Goal: Information Seeking & Learning: Check status

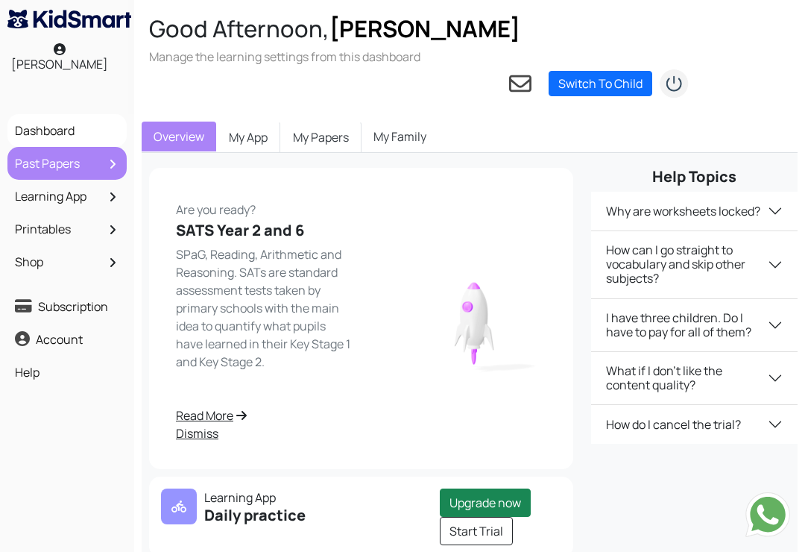
click at [60, 151] on link "Past Papers" at bounding box center [67, 163] width 112 height 25
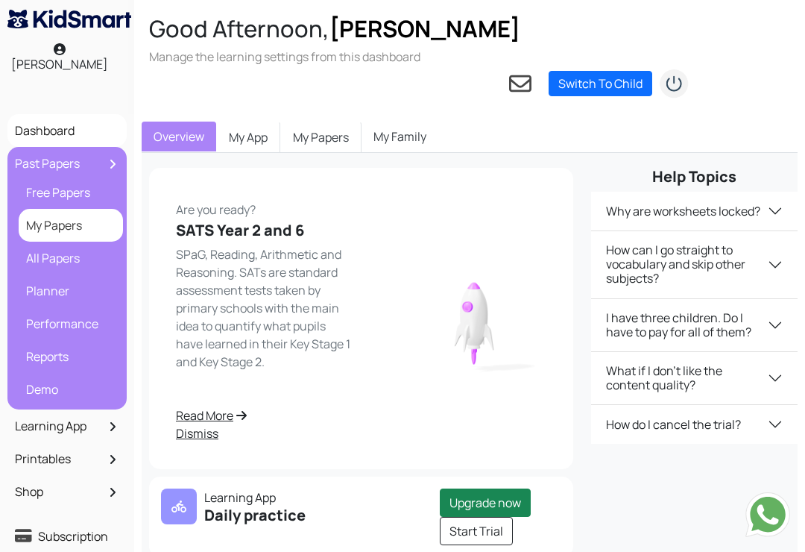
click at [62, 212] on link "My Papers" at bounding box center [70, 224] width 97 height 25
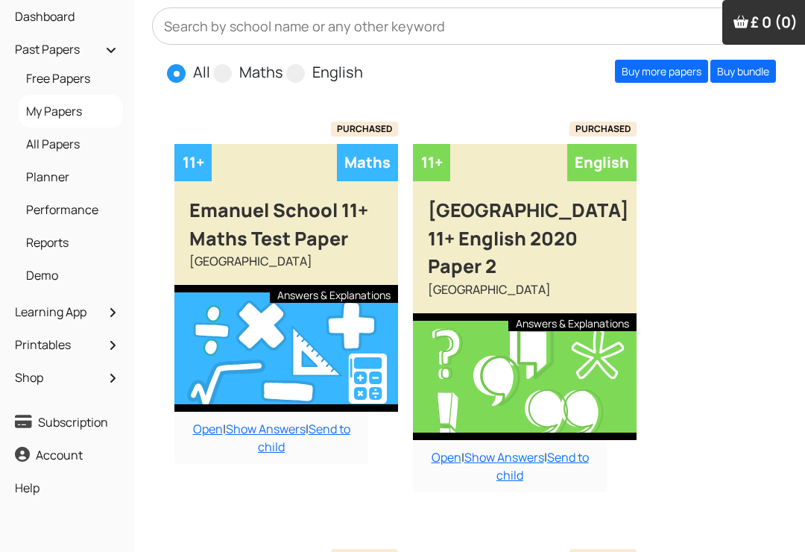
scroll to position [176, 0]
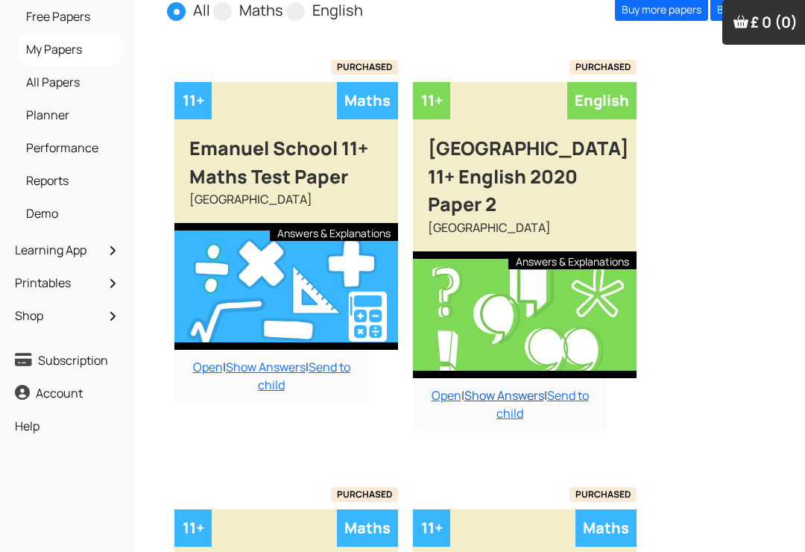
click at [513, 387] on link "Show Answers" at bounding box center [504, 395] width 80 height 16
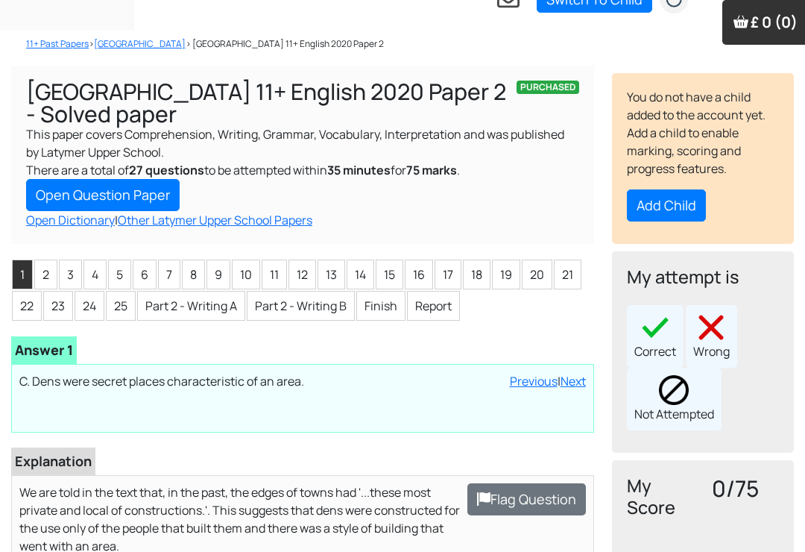
scroll to position [78, 0]
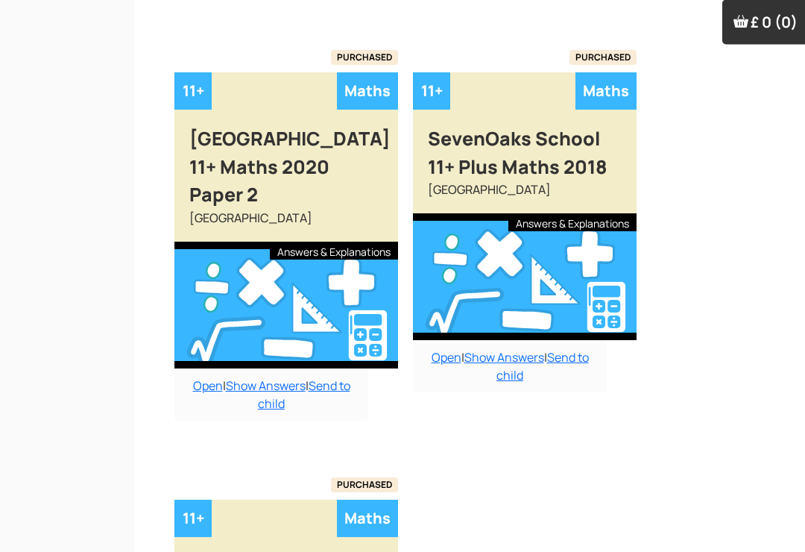
scroll to position [628, 0]
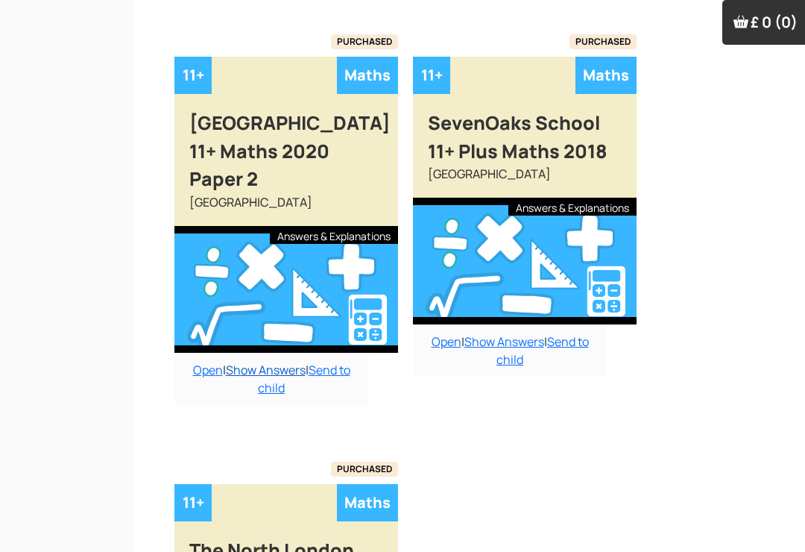
click at [265, 362] on link "Show Answers" at bounding box center [266, 370] width 80 height 16
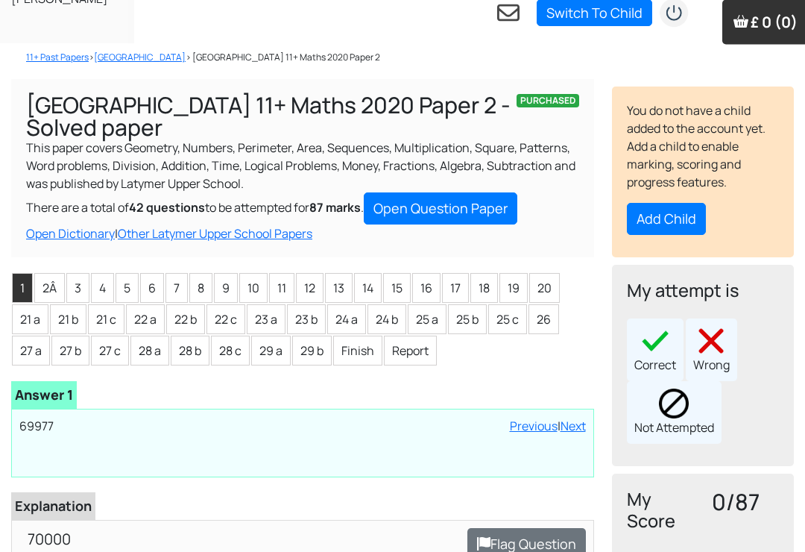
scroll to position [72, 0]
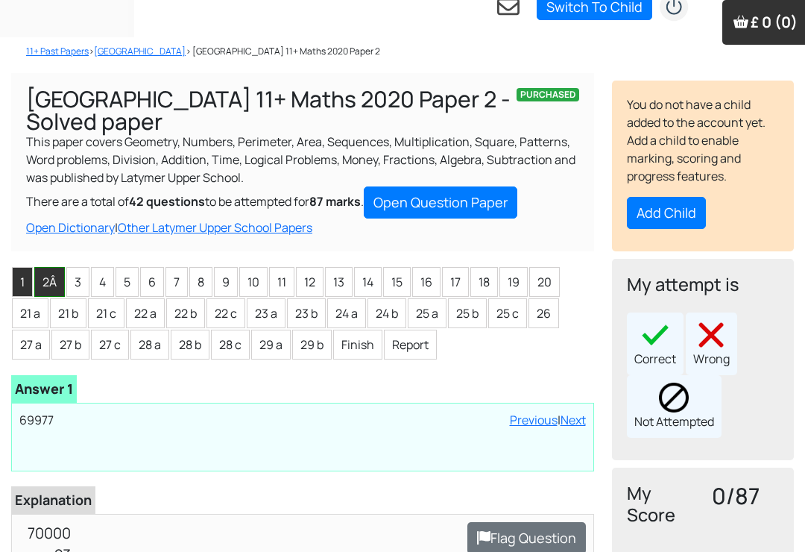
click at [58, 267] on li "2Â" at bounding box center [49, 282] width 31 height 30
click at [81, 267] on li "3" at bounding box center [77, 282] width 23 height 30
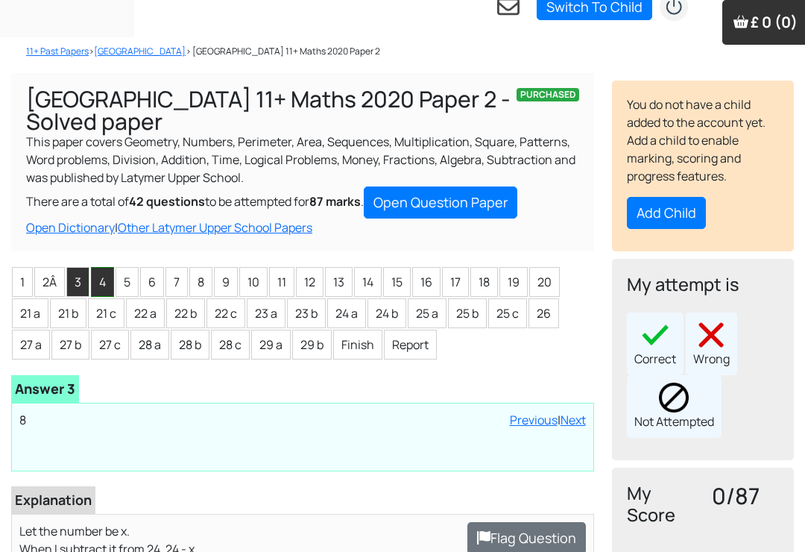
click at [110, 267] on li "4" at bounding box center [102, 282] width 23 height 30
click at [148, 267] on li "6" at bounding box center [152, 282] width 24 height 30
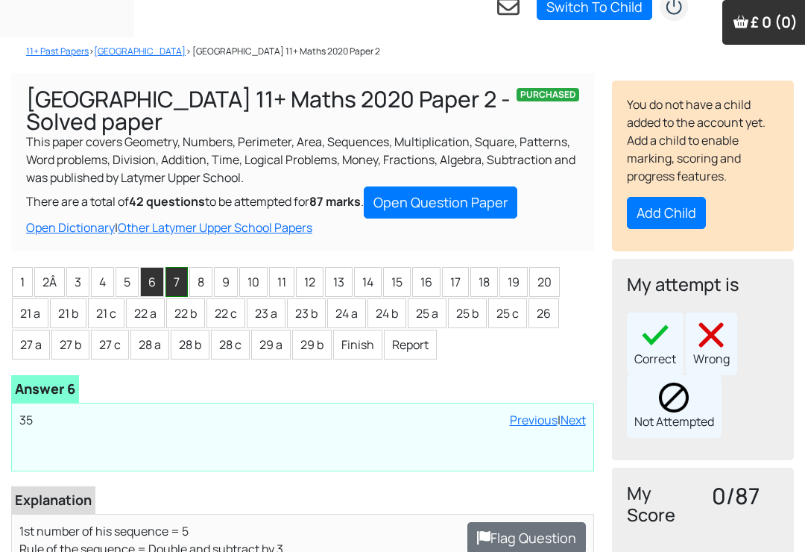
click at [180, 267] on li "7" at bounding box center [176, 282] width 22 height 30
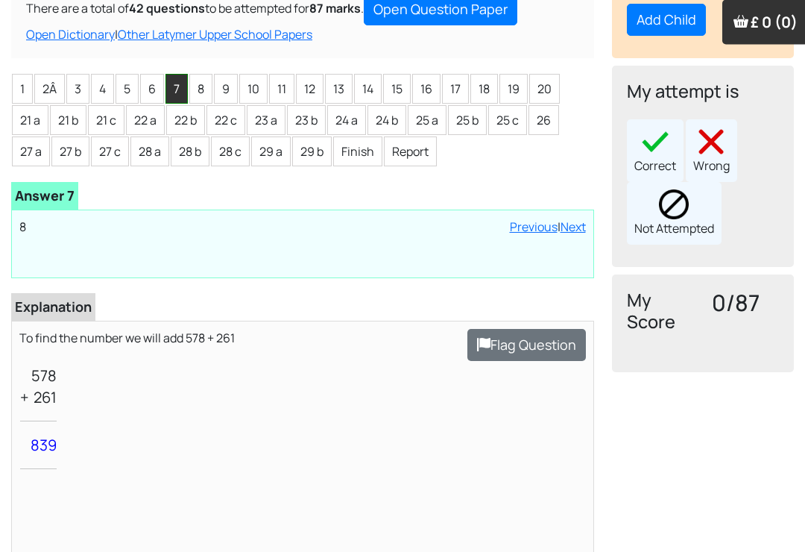
scroll to position [274, 0]
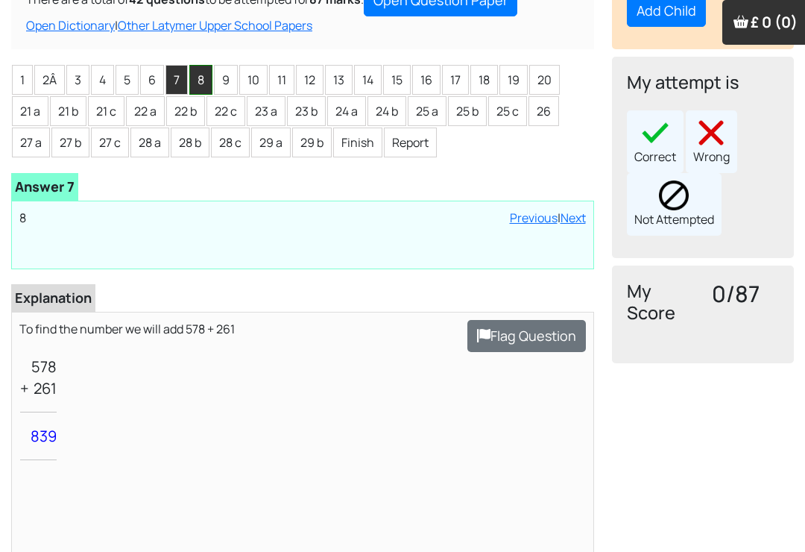
click at [203, 65] on li "8" at bounding box center [200, 80] width 23 height 30
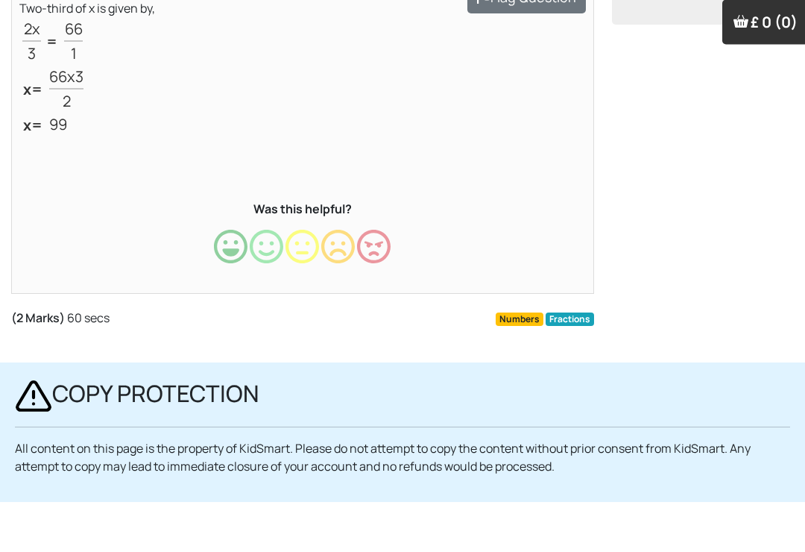
scroll to position [613, 0]
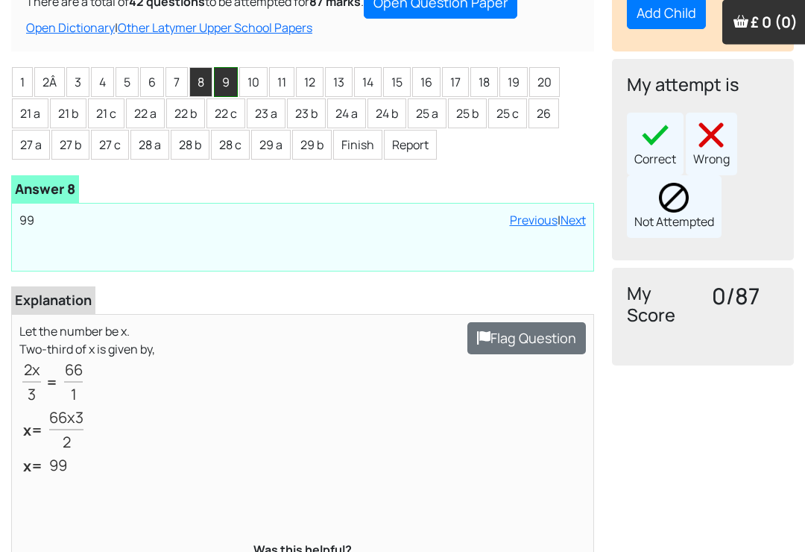
click at [233, 68] on li "9" at bounding box center [226, 83] width 24 height 30
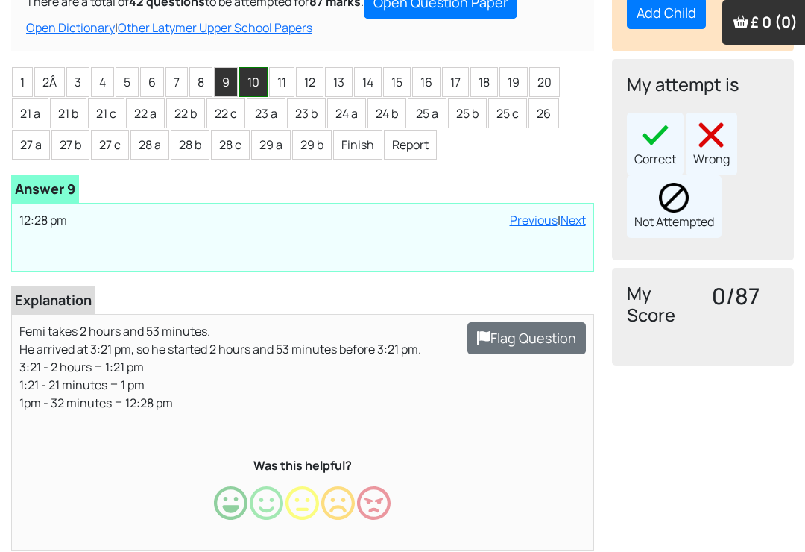
click at [251, 67] on li "10" at bounding box center [253, 82] width 28 height 30
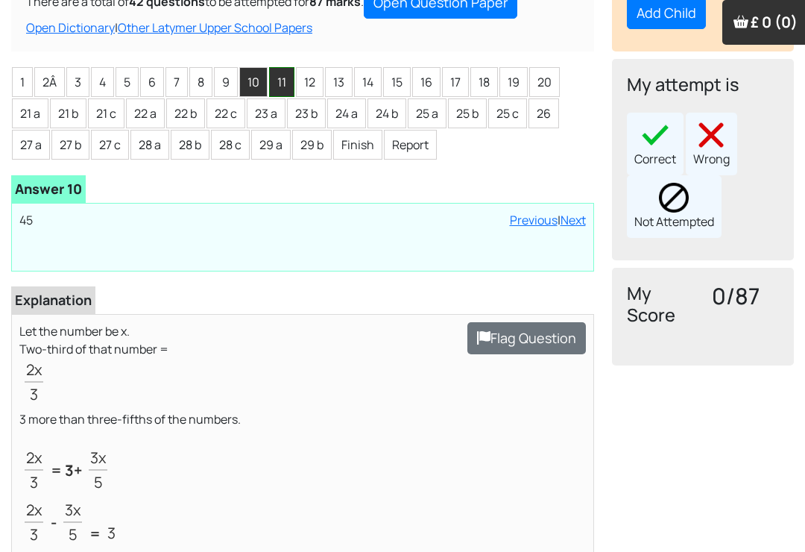
click at [278, 67] on li "11" at bounding box center [281, 82] width 25 height 30
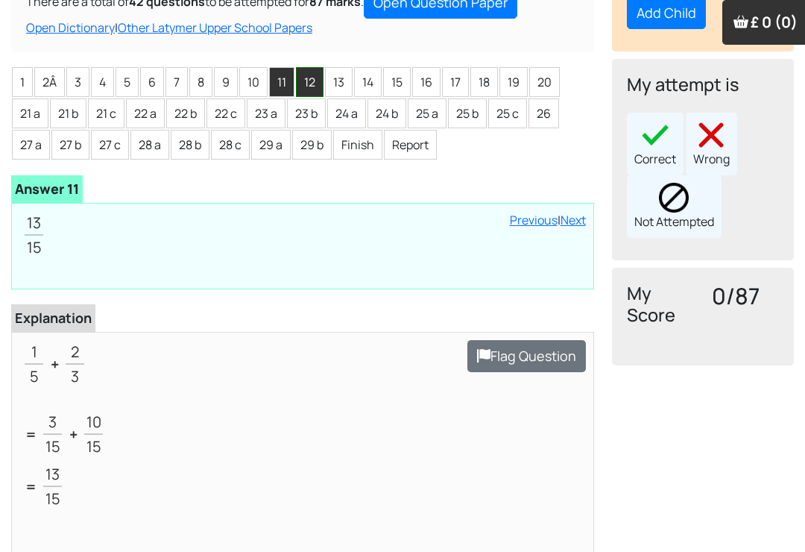
click at [306, 67] on li "12" at bounding box center [310, 82] width 28 height 30
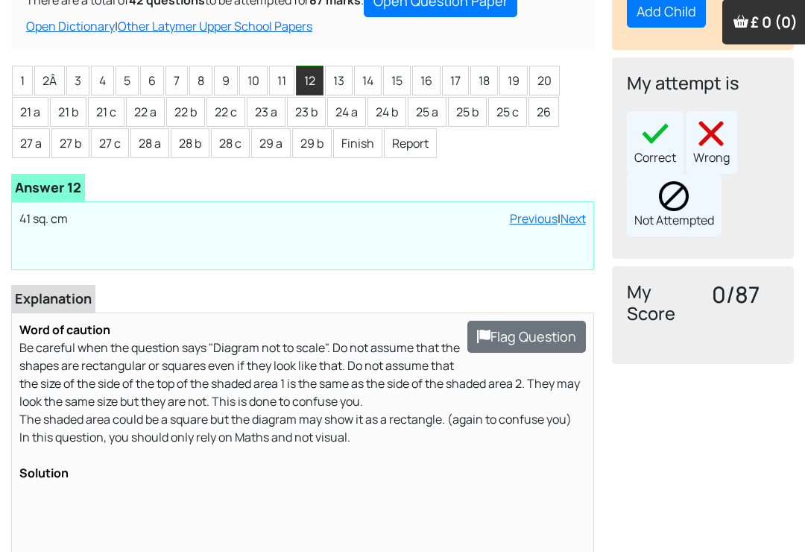
scroll to position [213, 0]
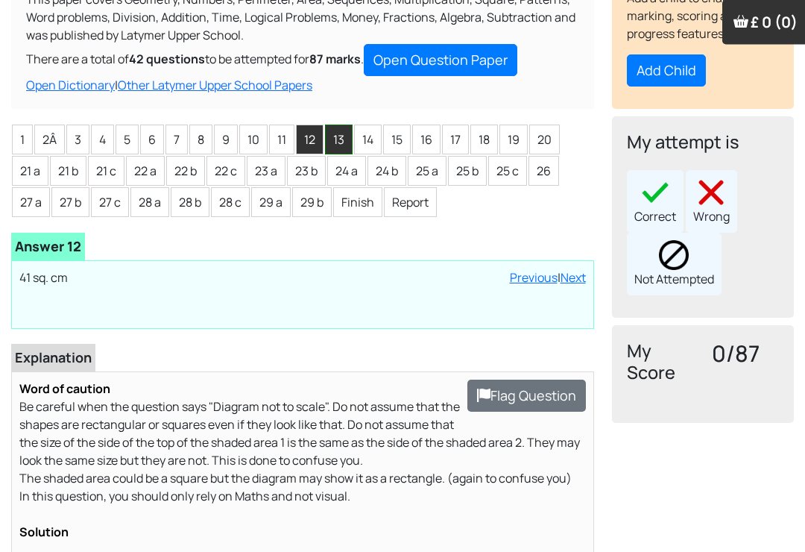
click at [350, 125] on li "13" at bounding box center [339, 140] width 28 height 30
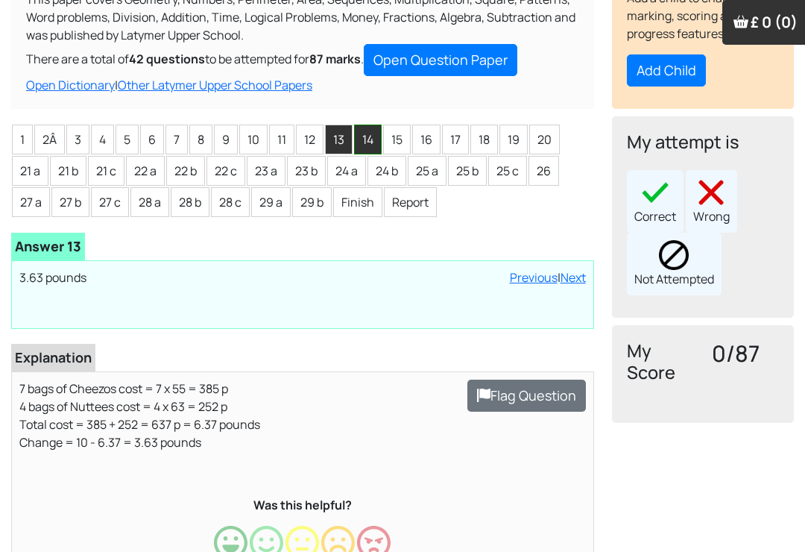
click at [367, 124] on li "14" at bounding box center [368, 139] width 28 height 30
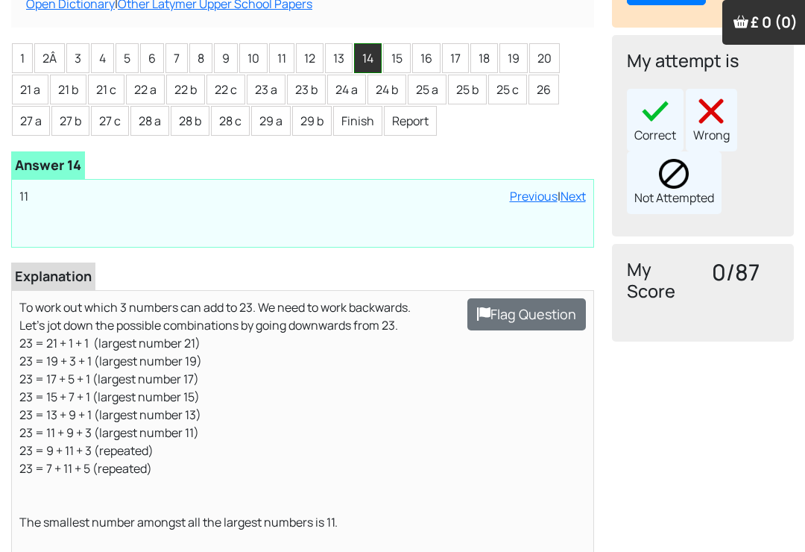
scroll to position [297, 0]
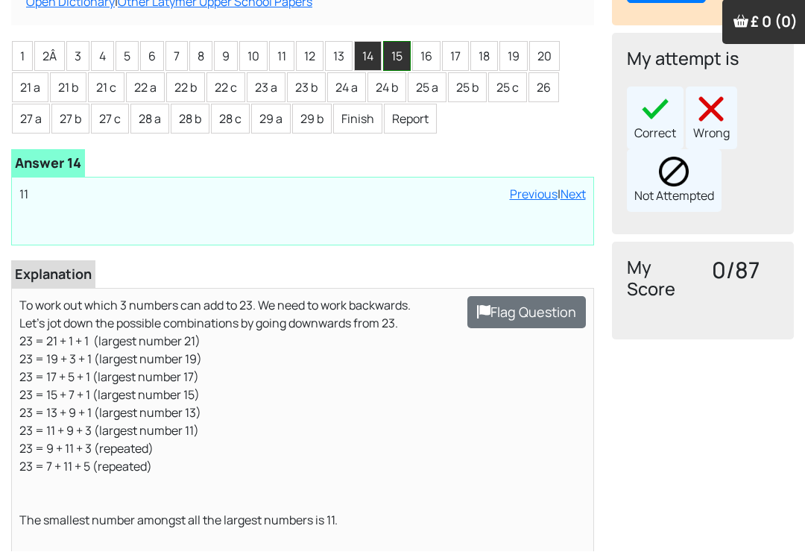
click at [401, 42] on li "15" at bounding box center [397, 57] width 28 height 30
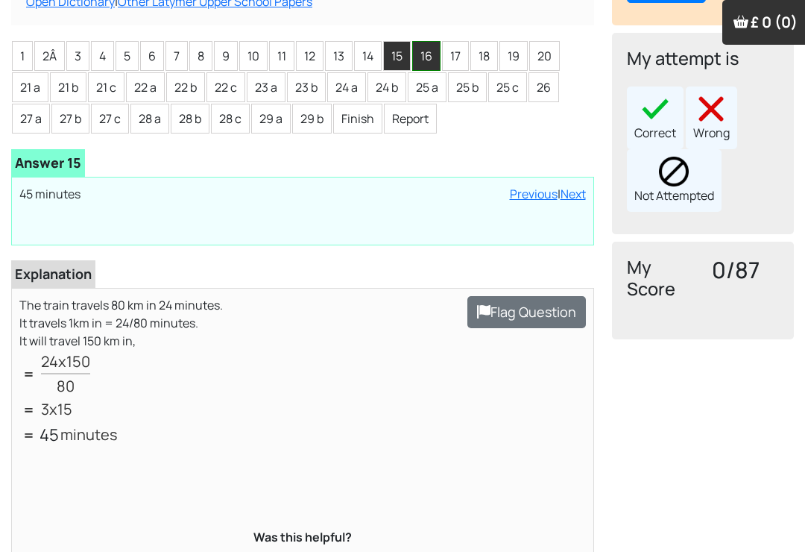
click at [426, 41] on li "16" at bounding box center [426, 56] width 28 height 30
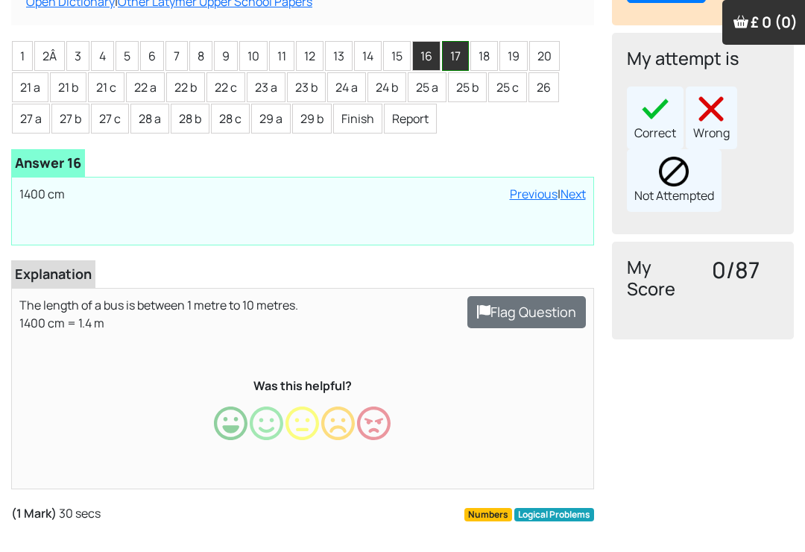
click at [459, 41] on li "17" at bounding box center [455, 56] width 27 height 30
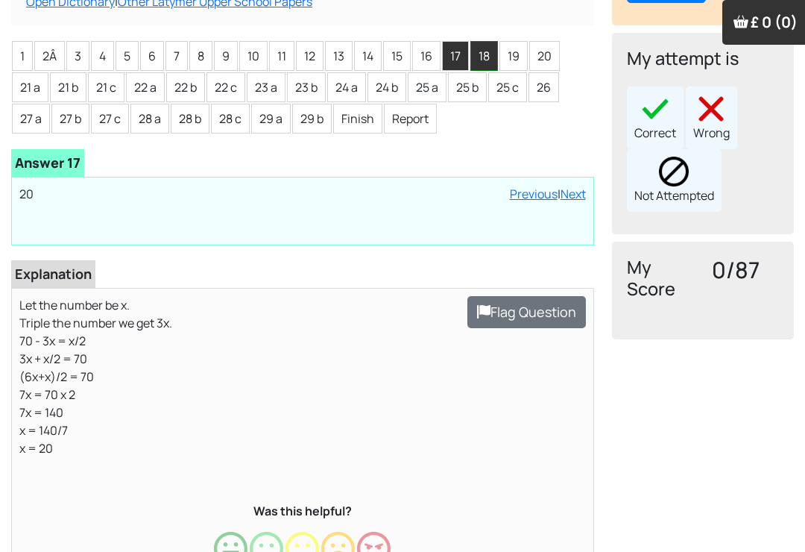
click at [487, 41] on li "18" at bounding box center [484, 56] width 28 height 30
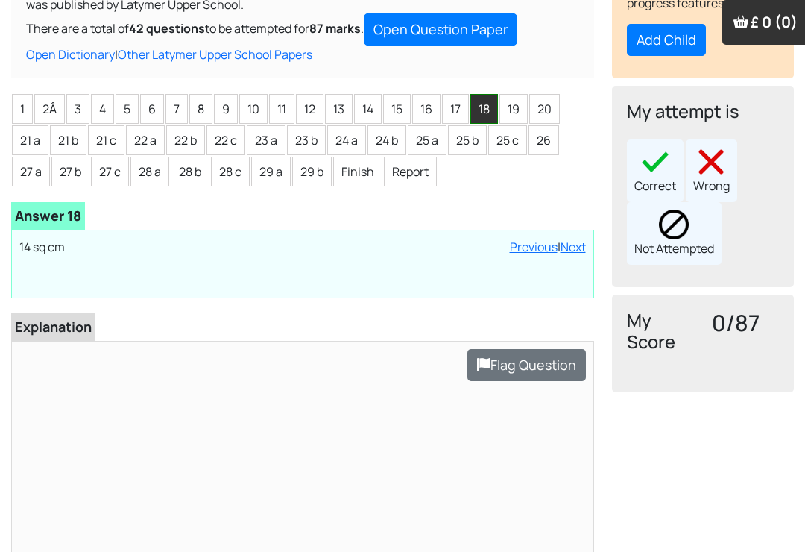
scroll to position [244, 0]
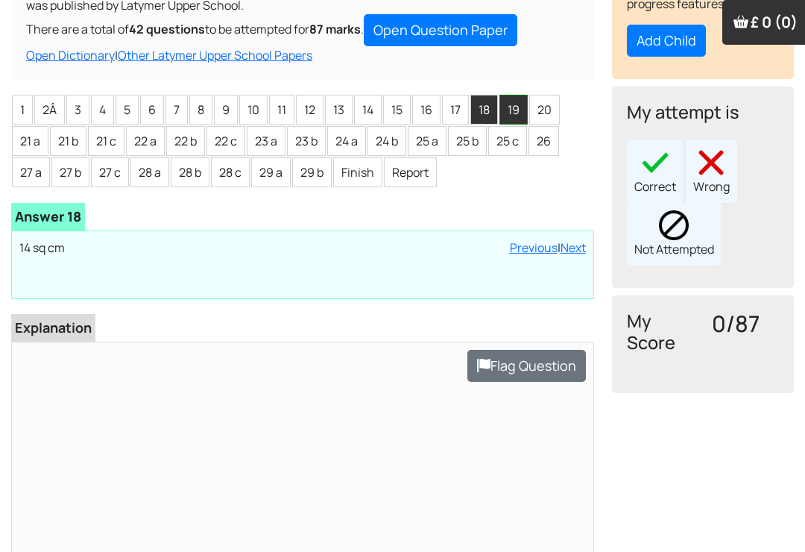
click at [516, 95] on li "19" at bounding box center [513, 110] width 28 height 30
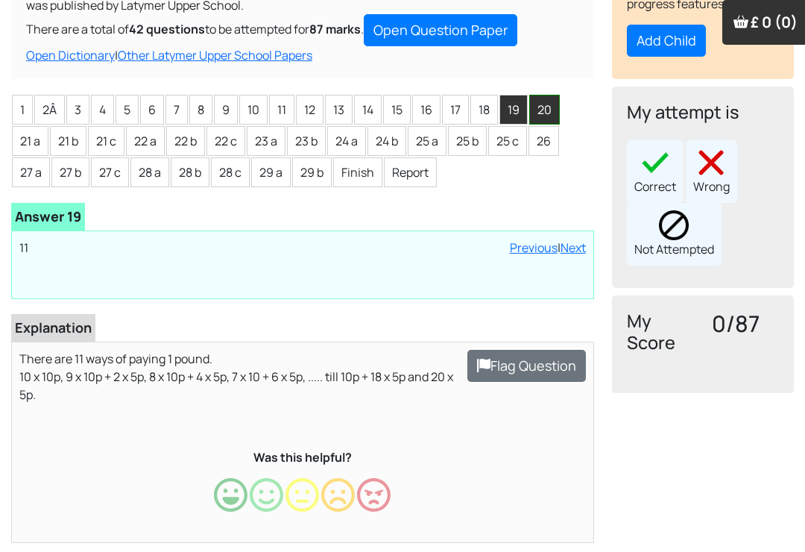
click at [555, 95] on li "20" at bounding box center [544, 110] width 31 height 30
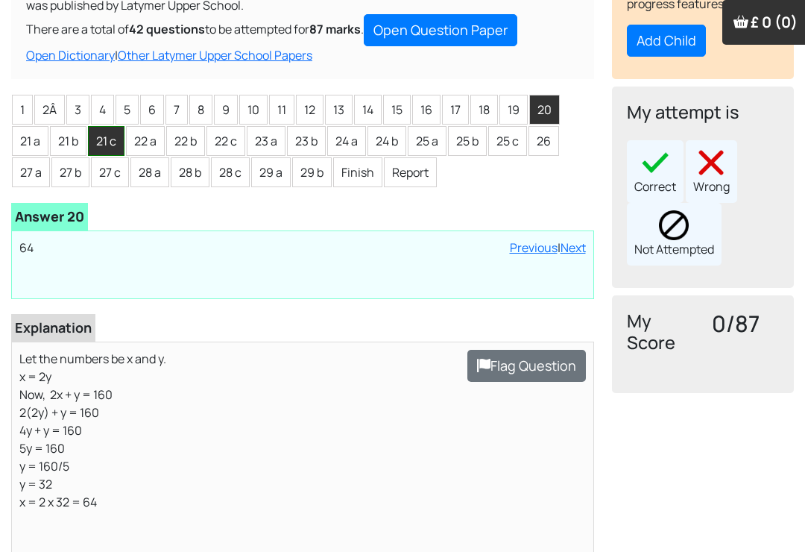
click at [109, 126] on li "21 c" at bounding box center [106, 141] width 37 height 30
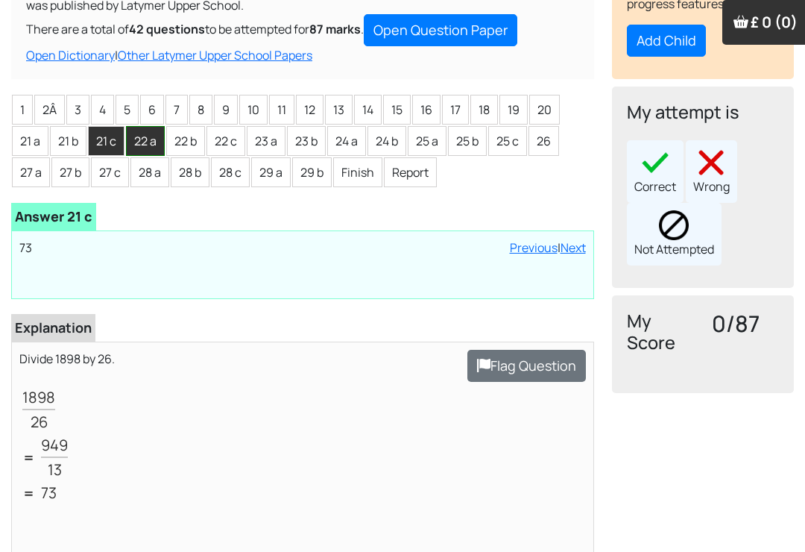
click at [139, 126] on li "22 a" at bounding box center [145, 141] width 39 height 30
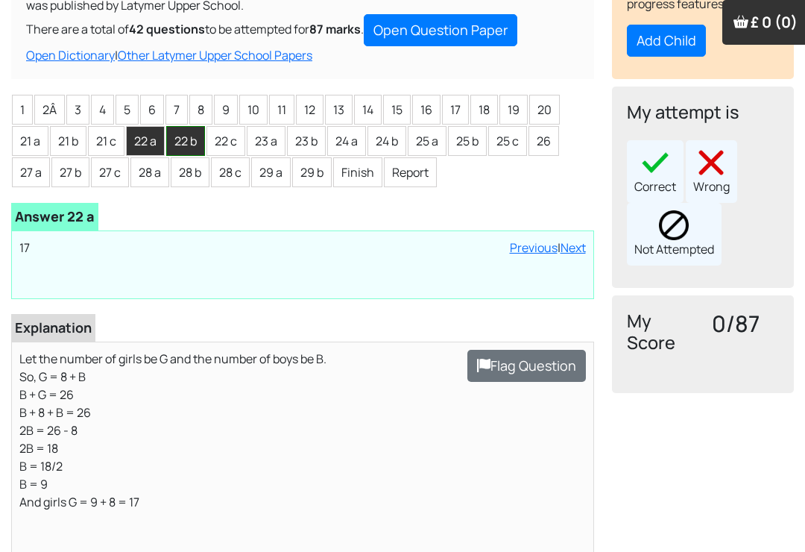
click at [184, 126] on li "22 b" at bounding box center [185, 141] width 39 height 30
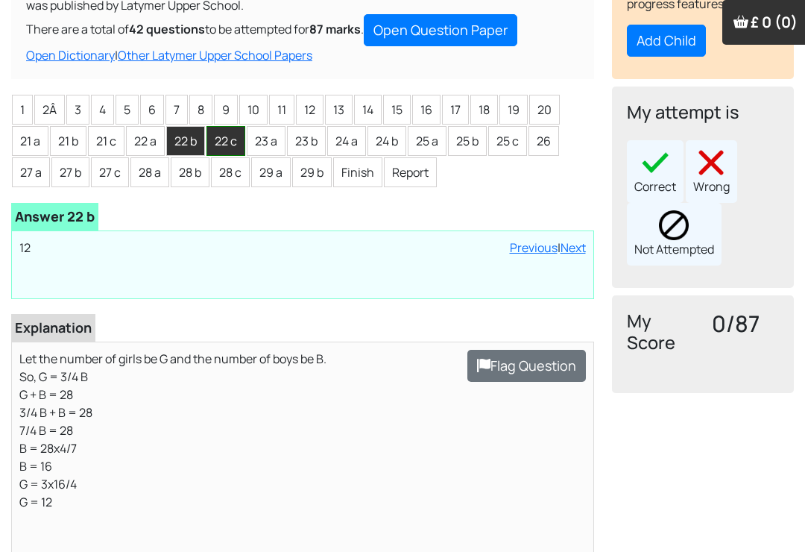
click at [233, 126] on li "22 c" at bounding box center [225, 141] width 39 height 30
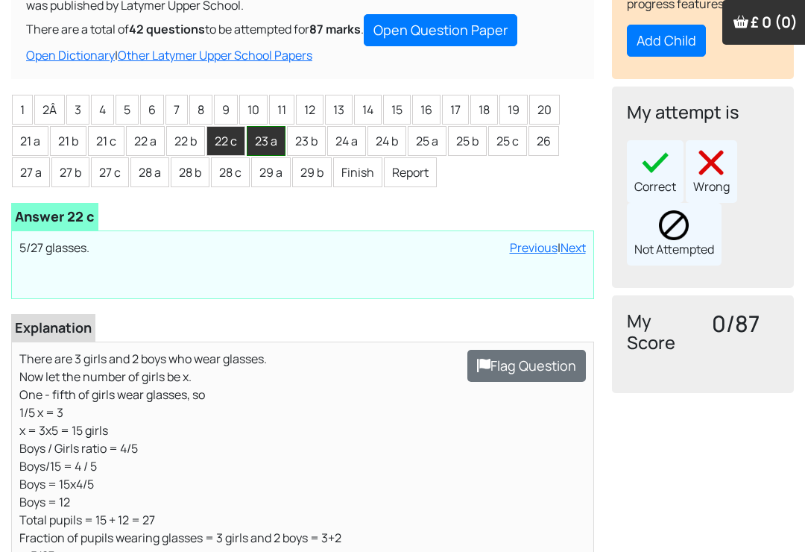
click at [271, 126] on li "23 a" at bounding box center [266, 141] width 39 height 30
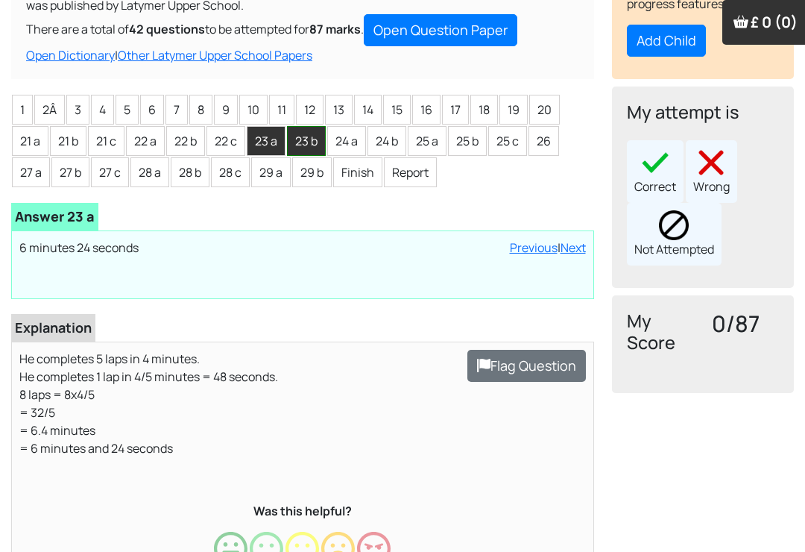
click at [306, 126] on li "23 b" at bounding box center [306, 141] width 39 height 30
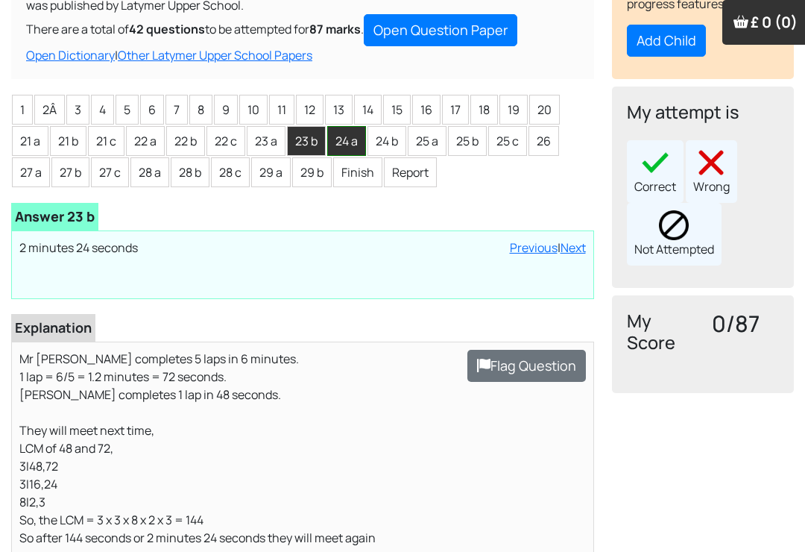
click at [354, 126] on li "24 a" at bounding box center [346, 141] width 39 height 30
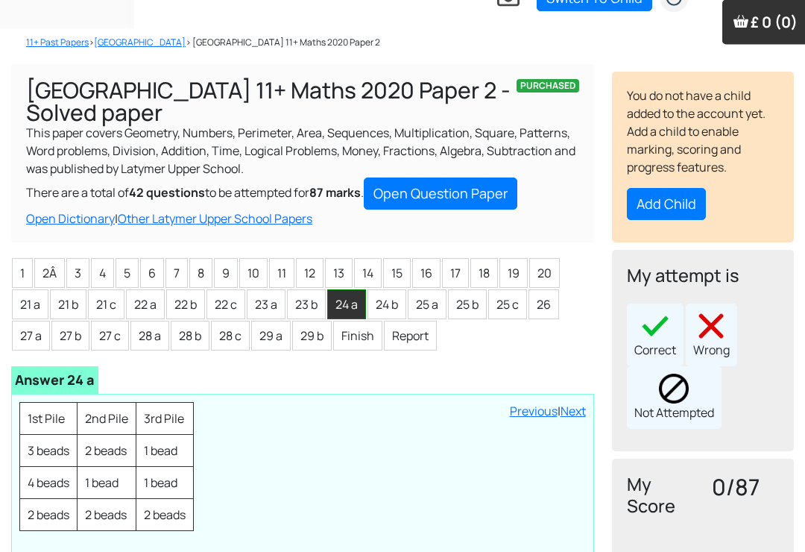
scroll to position [78, 0]
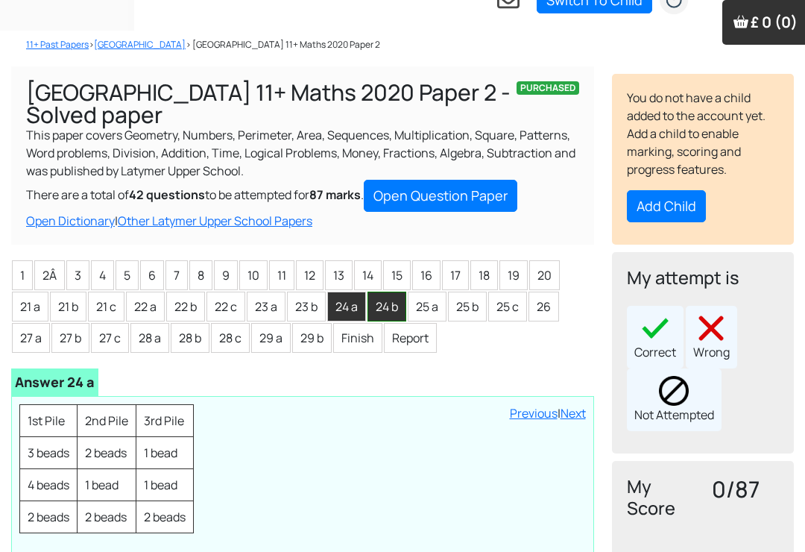
click at [391, 291] on li "24 b" at bounding box center [386, 306] width 39 height 30
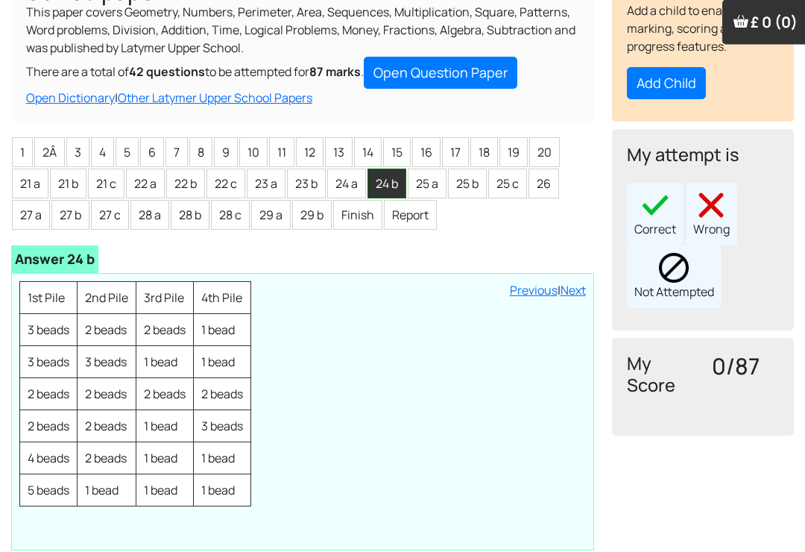
scroll to position [202, 0]
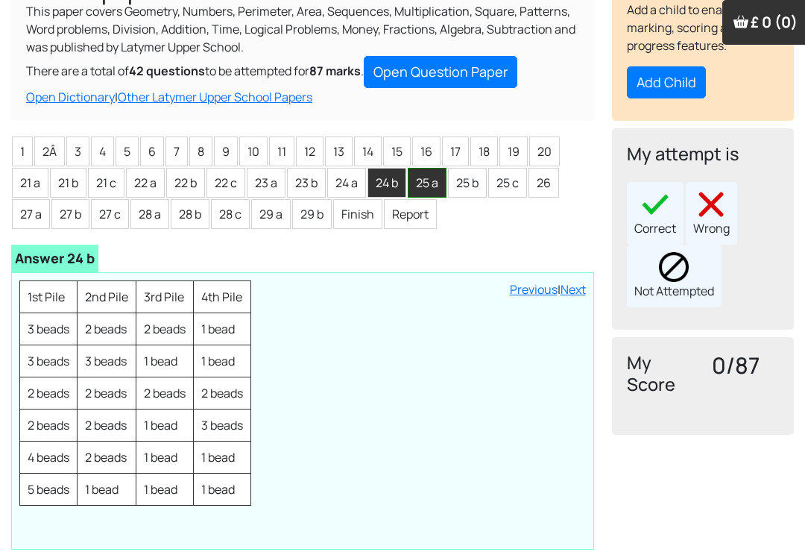
click at [429, 168] on li "25 a" at bounding box center [427, 183] width 39 height 30
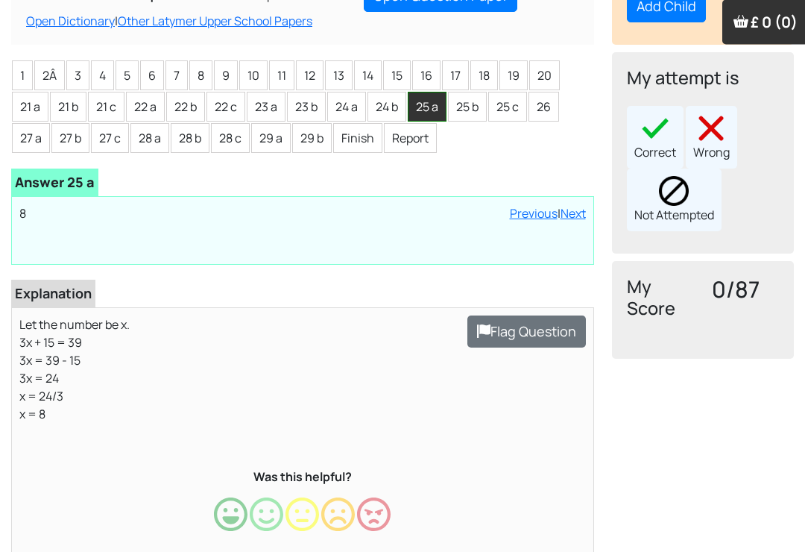
scroll to position [284, 0]
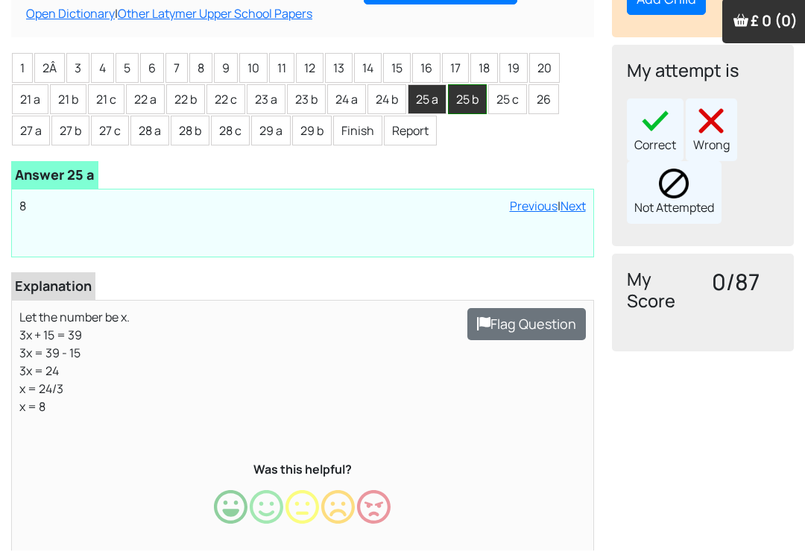
click at [476, 86] on li "25 b" at bounding box center [467, 101] width 39 height 30
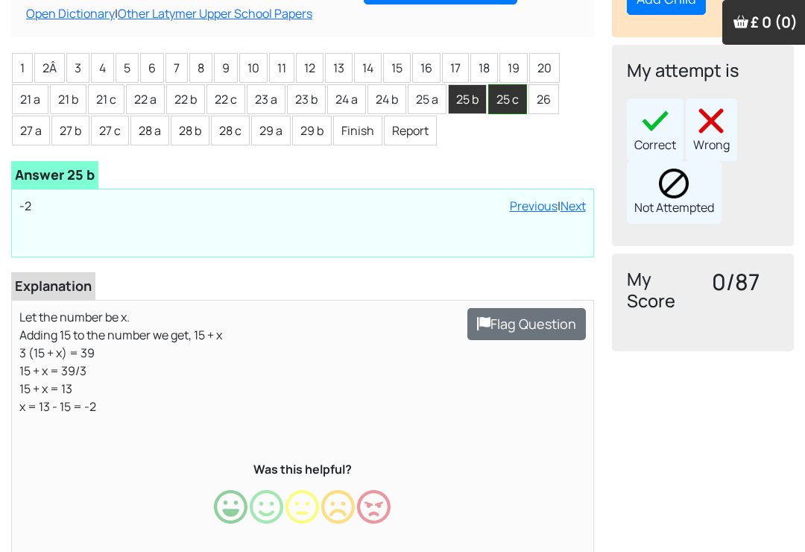
click at [497, 84] on li "25 c" at bounding box center [507, 99] width 39 height 30
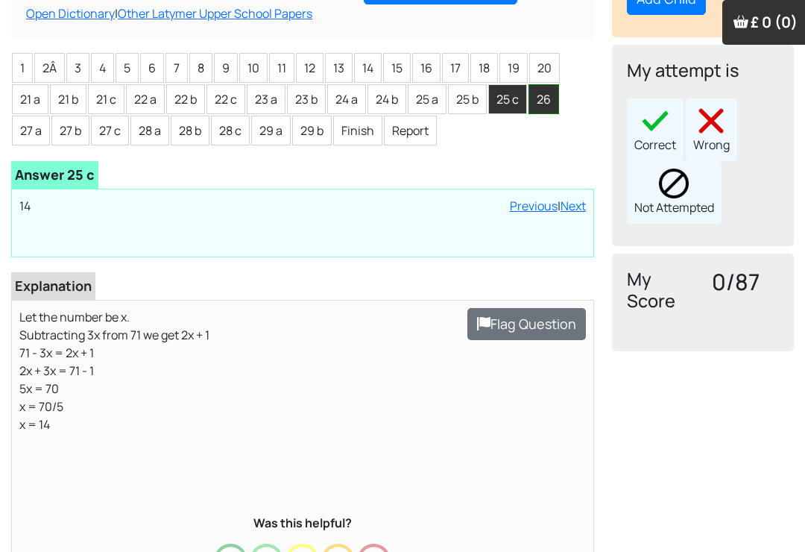
click at [542, 84] on li "26" at bounding box center [543, 99] width 31 height 30
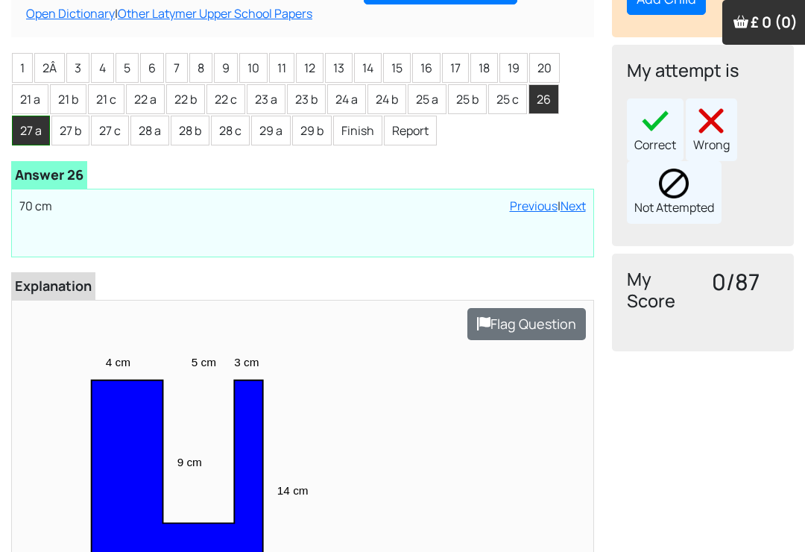
click at [28, 116] on li "27 a" at bounding box center [31, 131] width 38 height 30
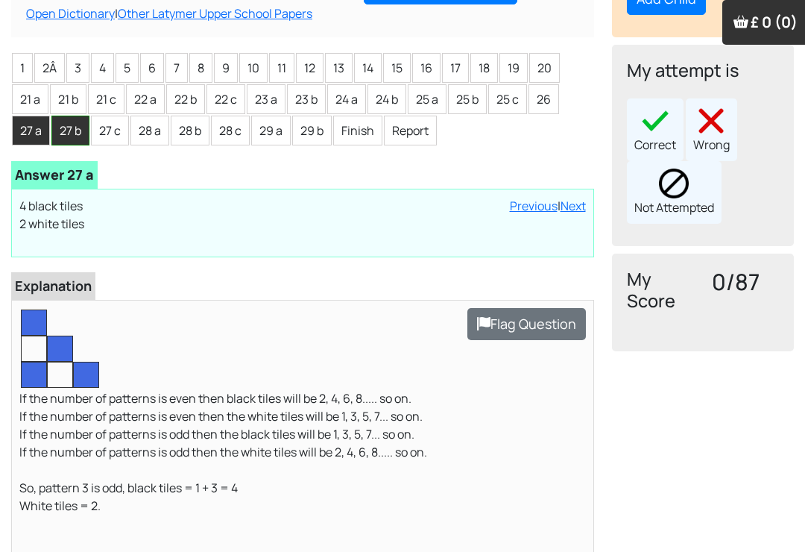
click at [75, 116] on li "27 b" at bounding box center [70, 131] width 38 height 30
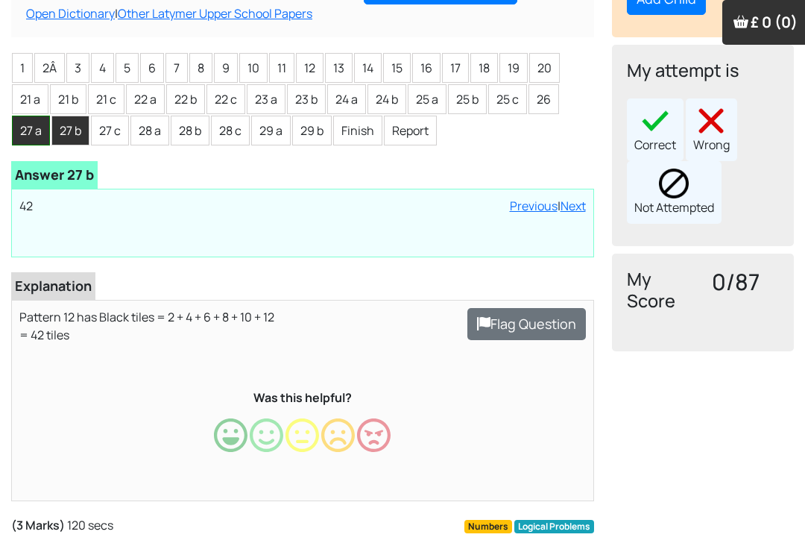
click at [28, 116] on li "27 a" at bounding box center [31, 131] width 38 height 30
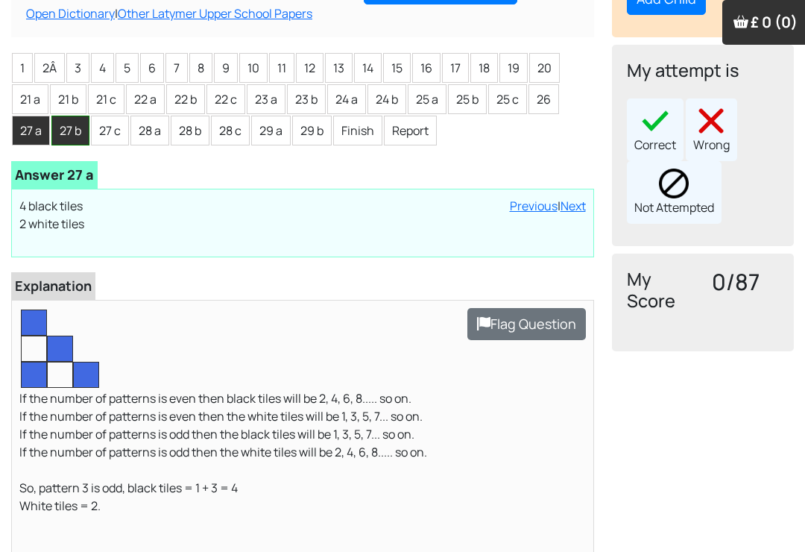
click at [65, 116] on li "27 b" at bounding box center [70, 131] width 38 height 30
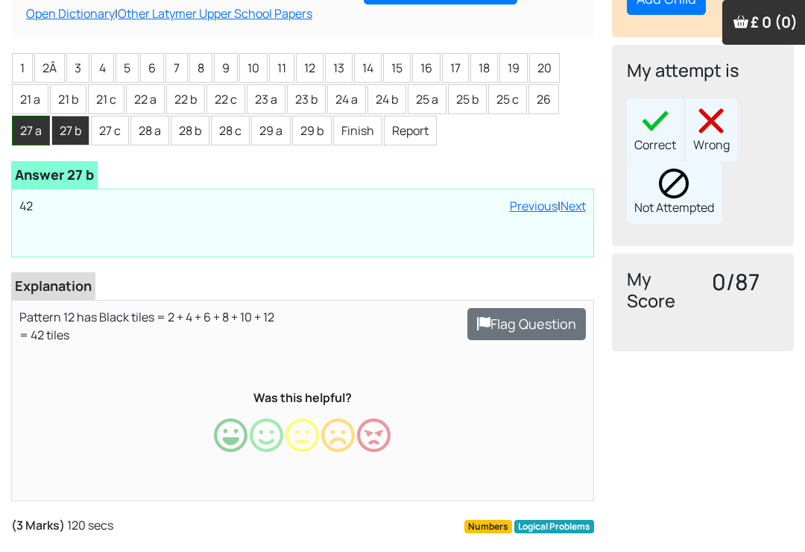
click at [31, 116] on li "27 a" at bounding box center [31, 131] width 38 height 30
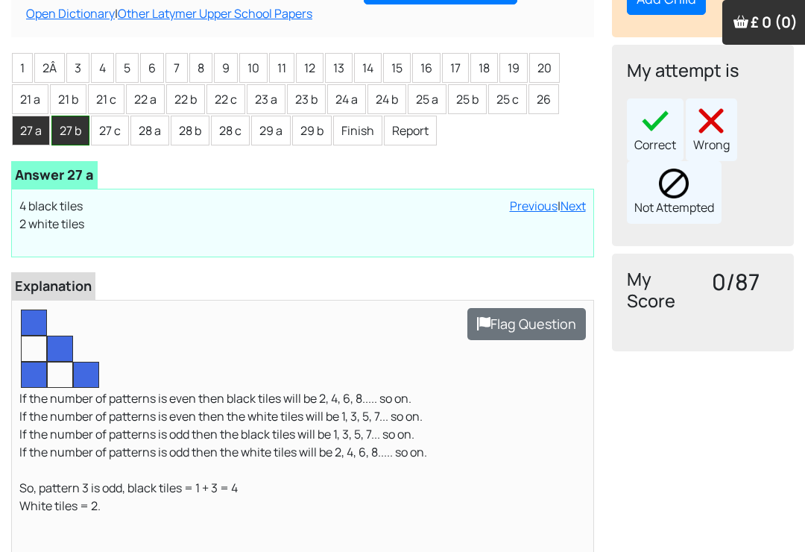
click at [69, 116] on li "27 b" at bounding box center [70, 131] width 38 height 30
